Goal: Task Accomplishment & Management: Manage account settings

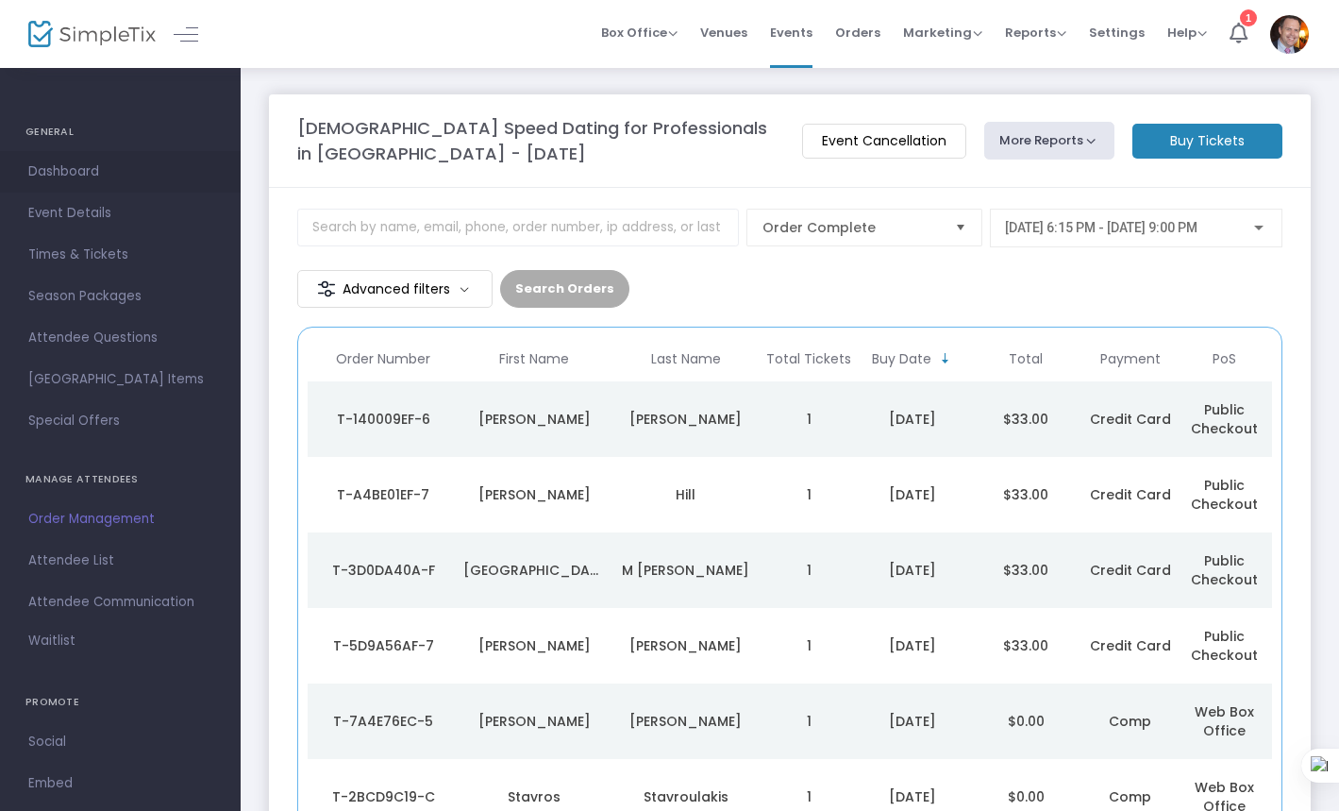
click at [85, 169] on span "Dashboard" at bounding box center [120, 172] width 184 height 25
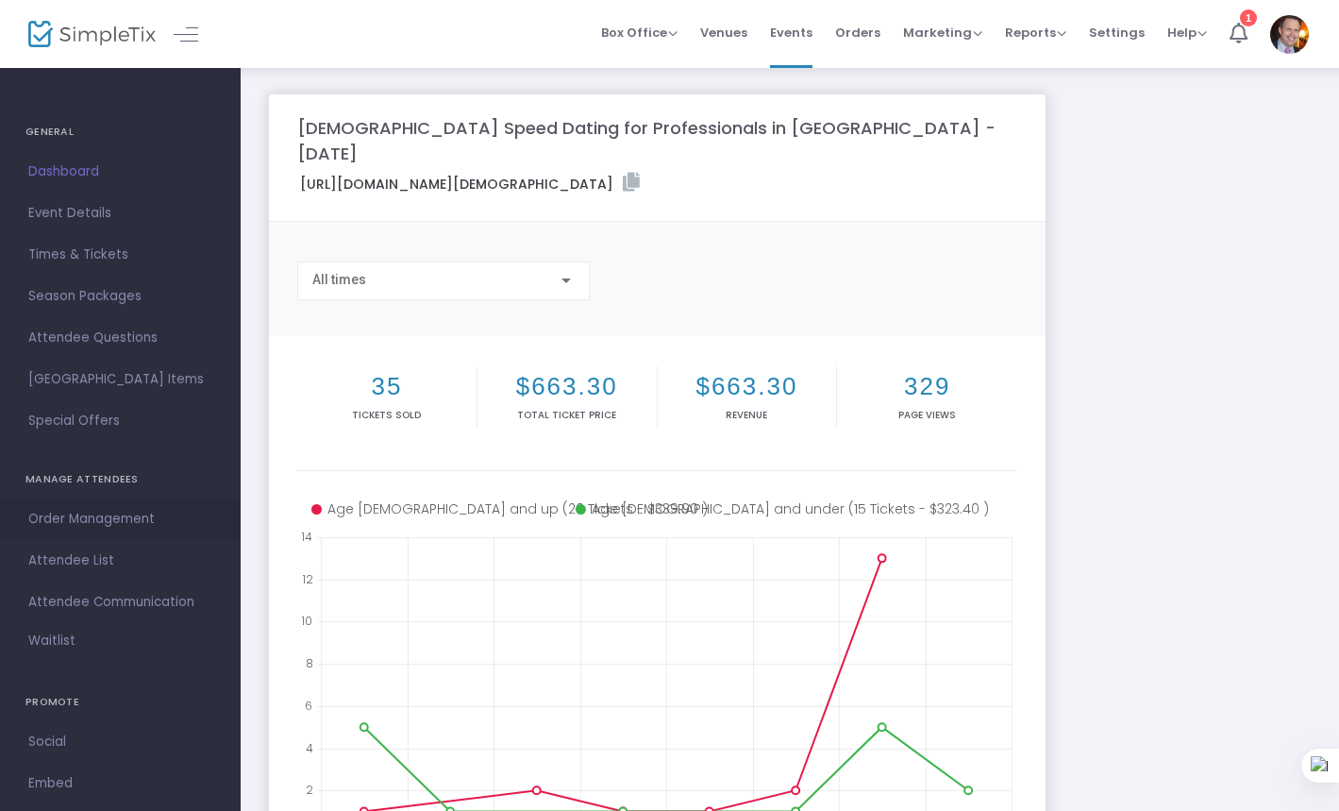
click at [91, 517] on span "Order Management" at bounding box center [120, 519] width 184 height 25
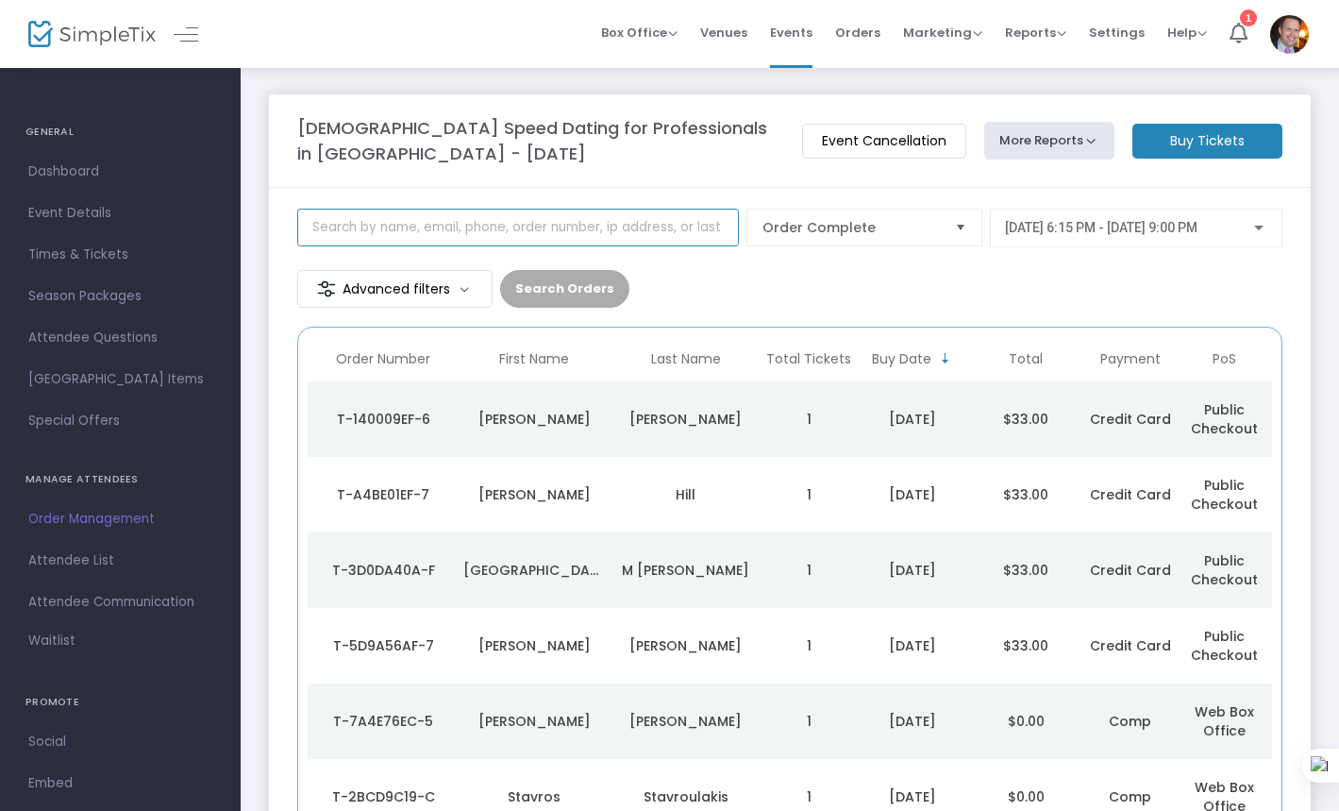
click at [531, 220] on input at bounding box center [518, 228] width 442 height 38
type input "stav"
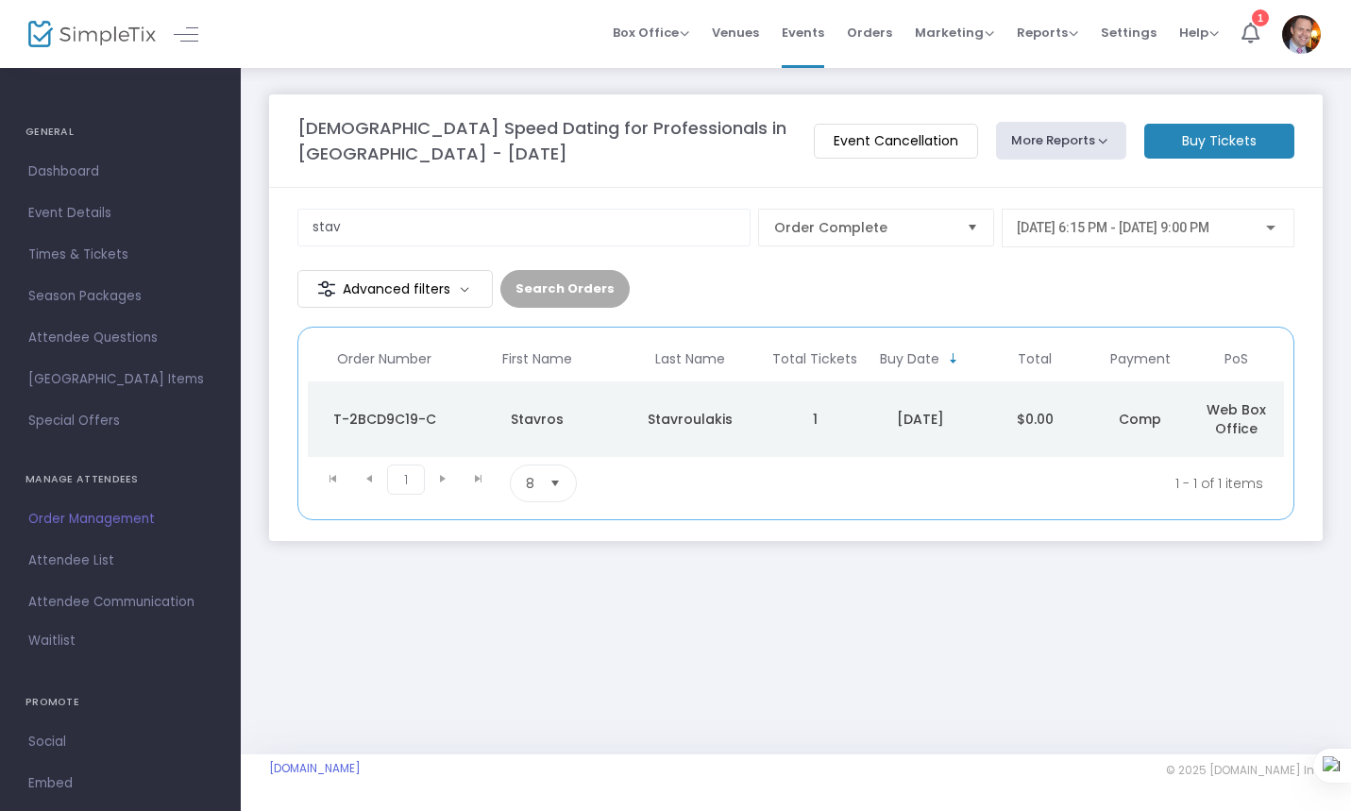
click at [397, 410] on div "T-2BCD9C19-C" at bounding box center [383, 419] width 143 height 19
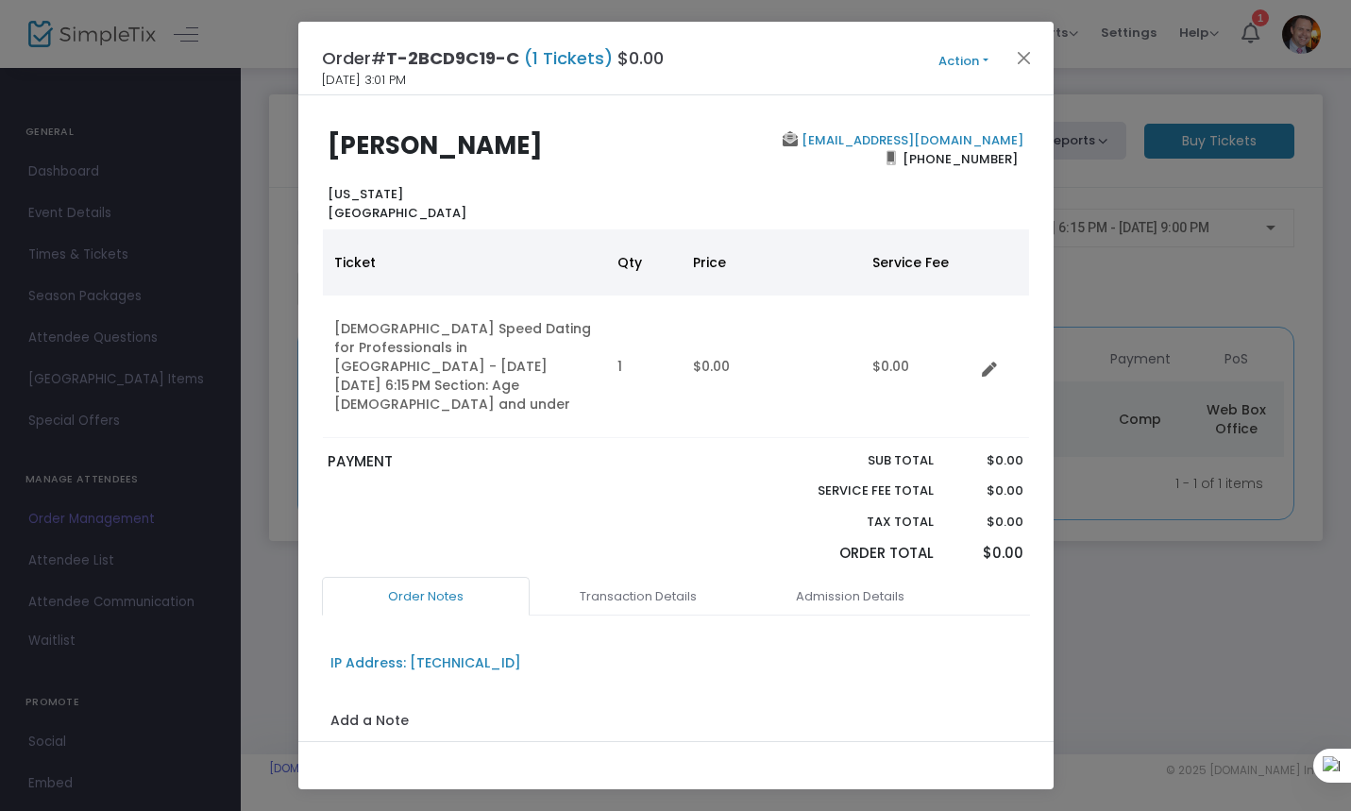
click at [961, 62] on button "Action" at bounding box center [963, 61] width 113 height 21
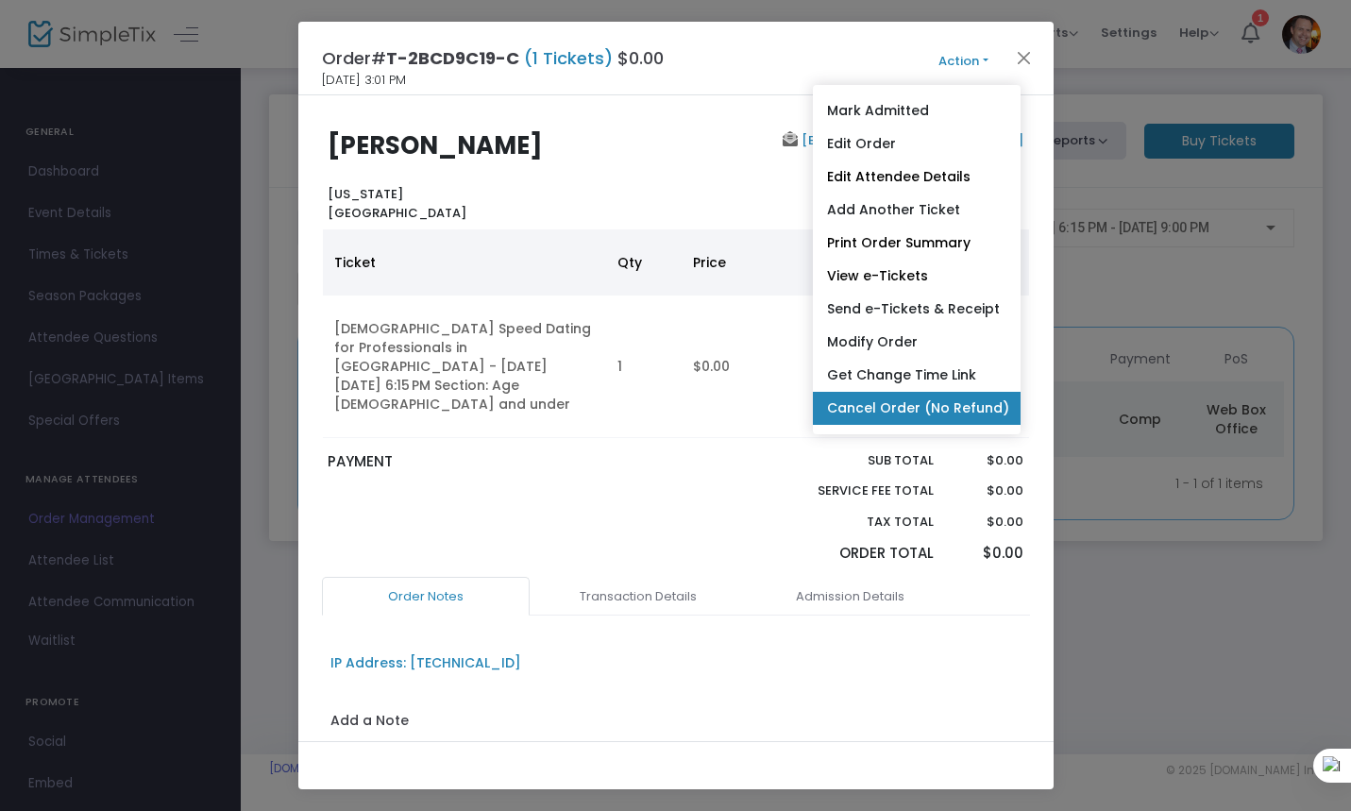
click at [903, 400] on link "Cancel Order (No Refund)" at bounding box center [917, 408] width 208 height 33
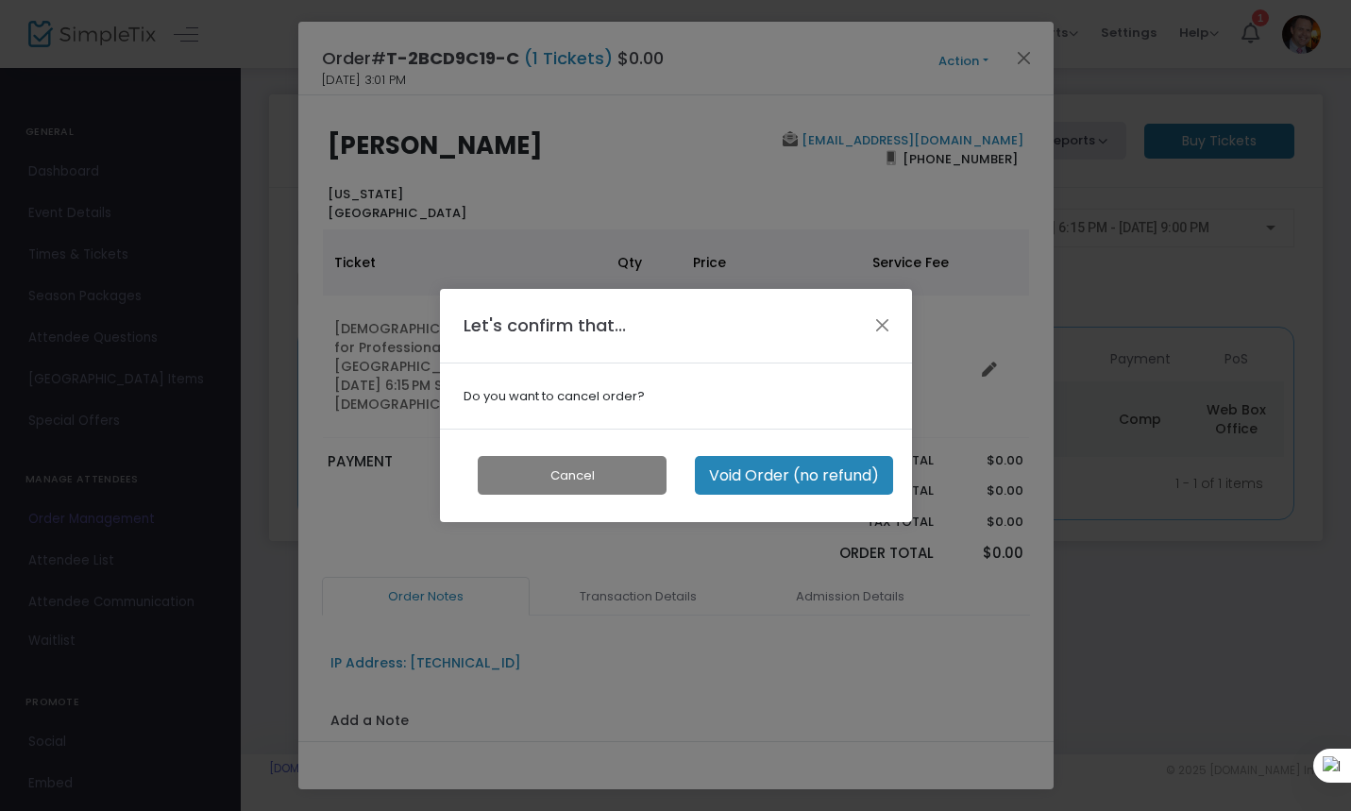
click at [750, 476] on button "Void Order (no refund)" at bounding box center [794, 475] width 198 height 39
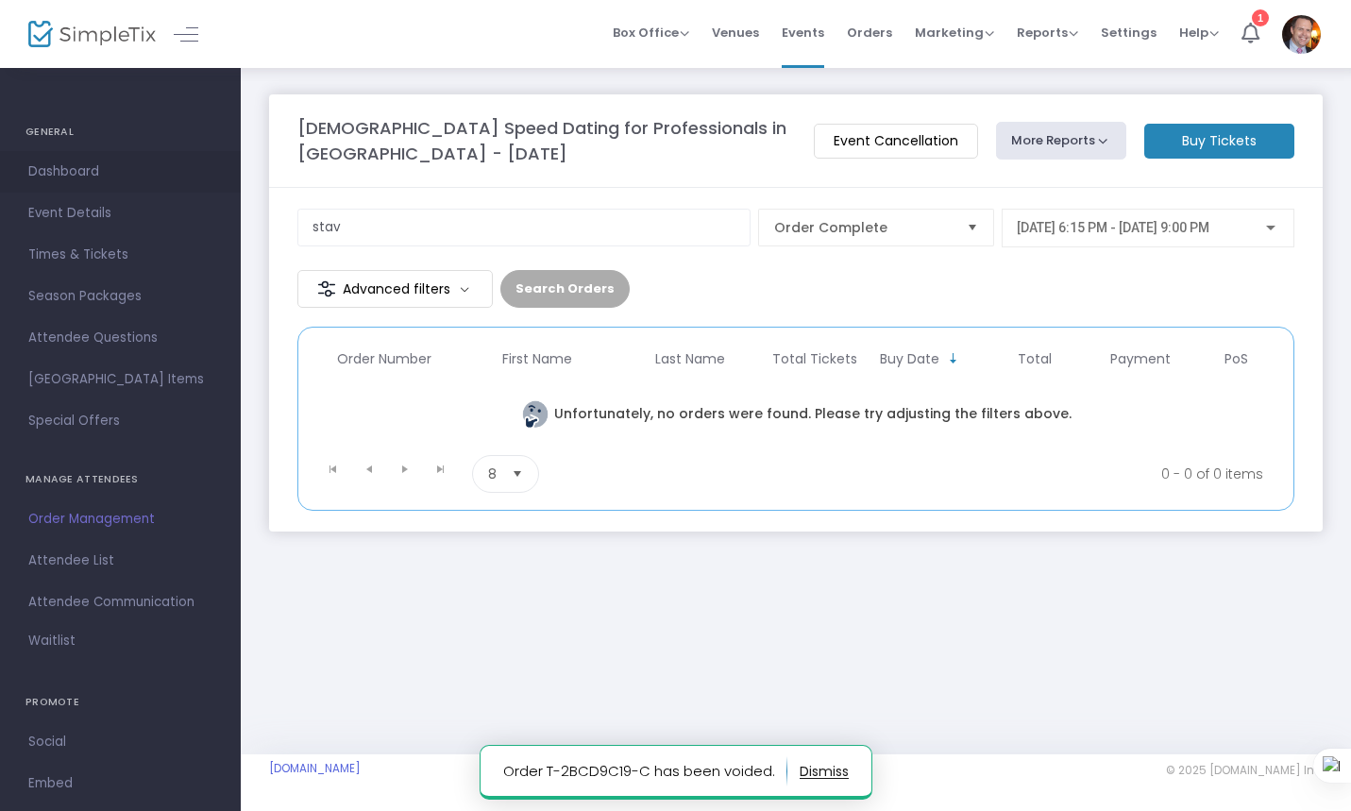
click at [94, 162] on span "Dashboard" at bounding box center [120, 172] width 184 height 25
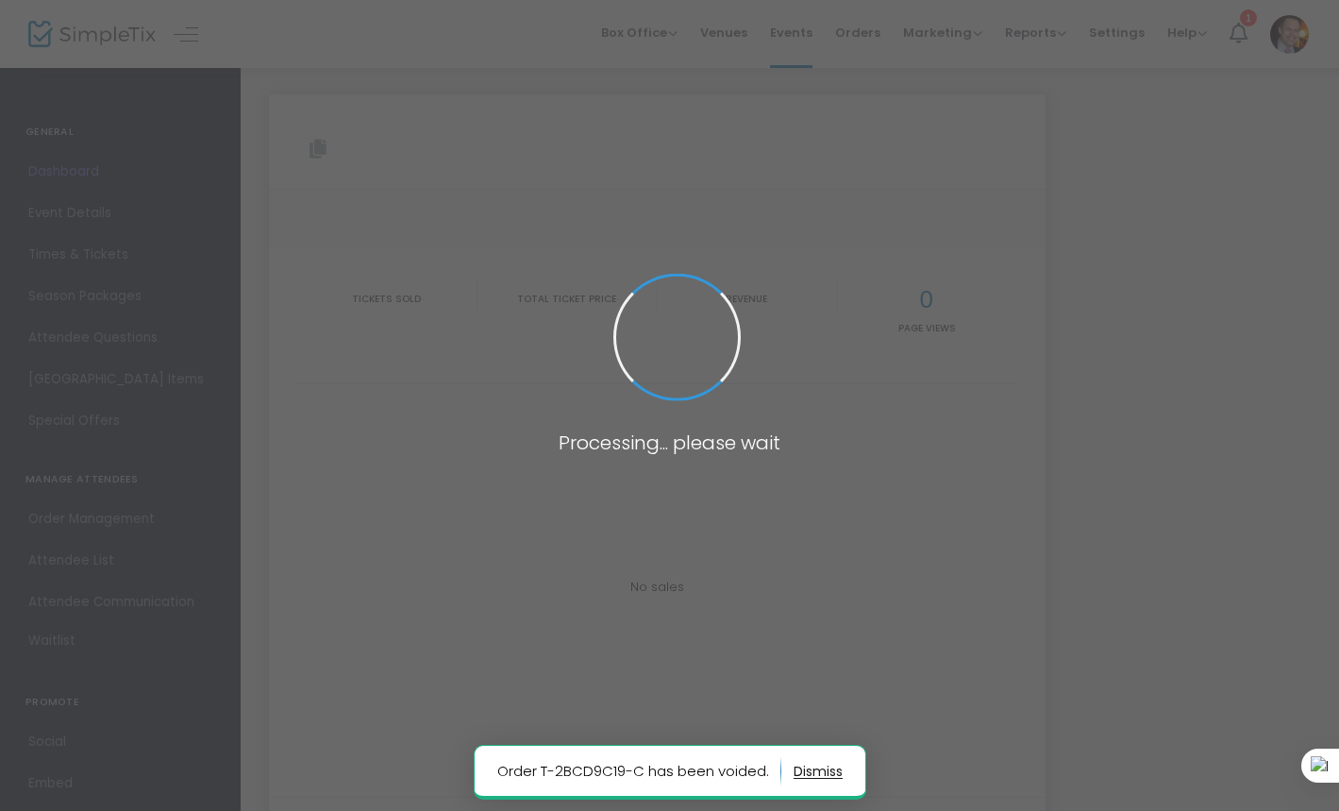
type input "[URL][DOMAIN_NAME][DEMOGRAPHIC_DATA]"
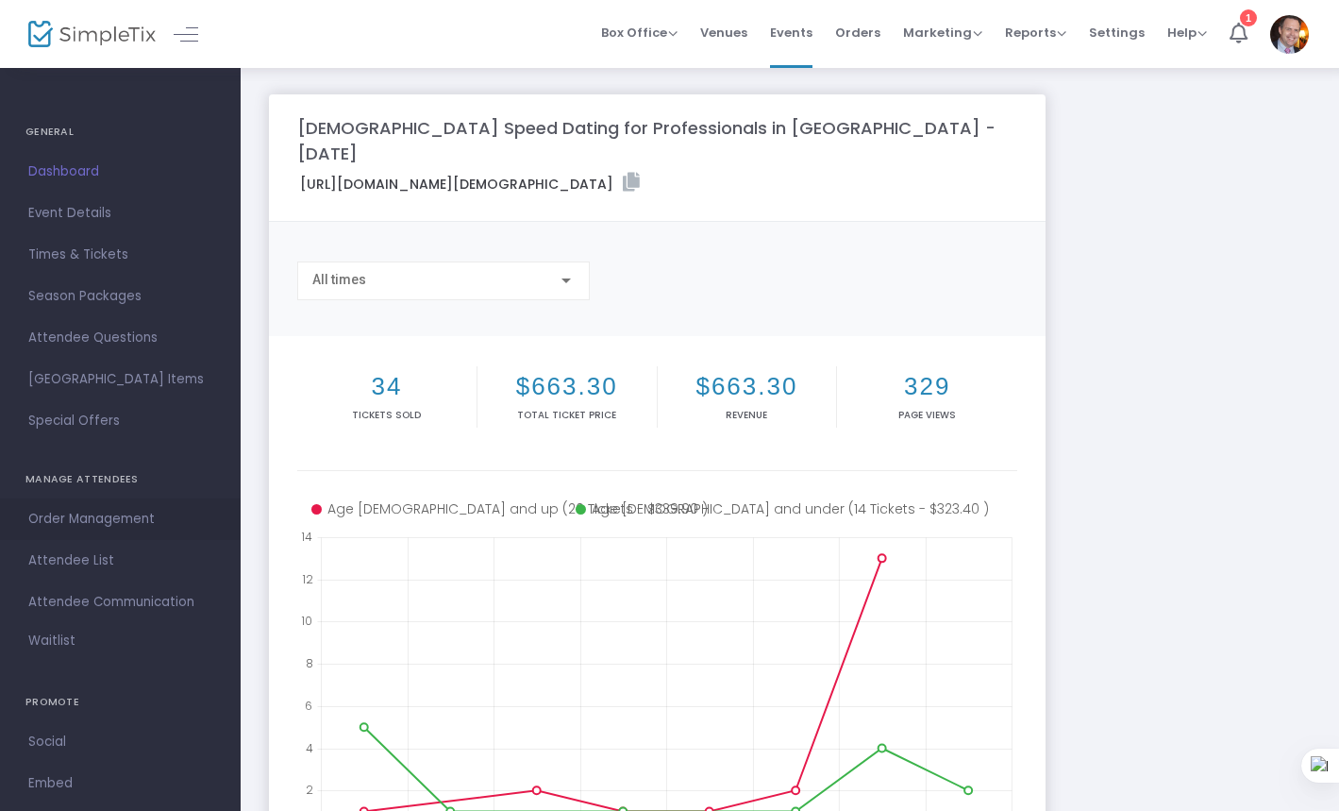
click at [115, 517] on span "Order Management" at bounding box center [120, 519] width 184 height 25
